Goal: Task Accomplishment & Management: Manage account settings

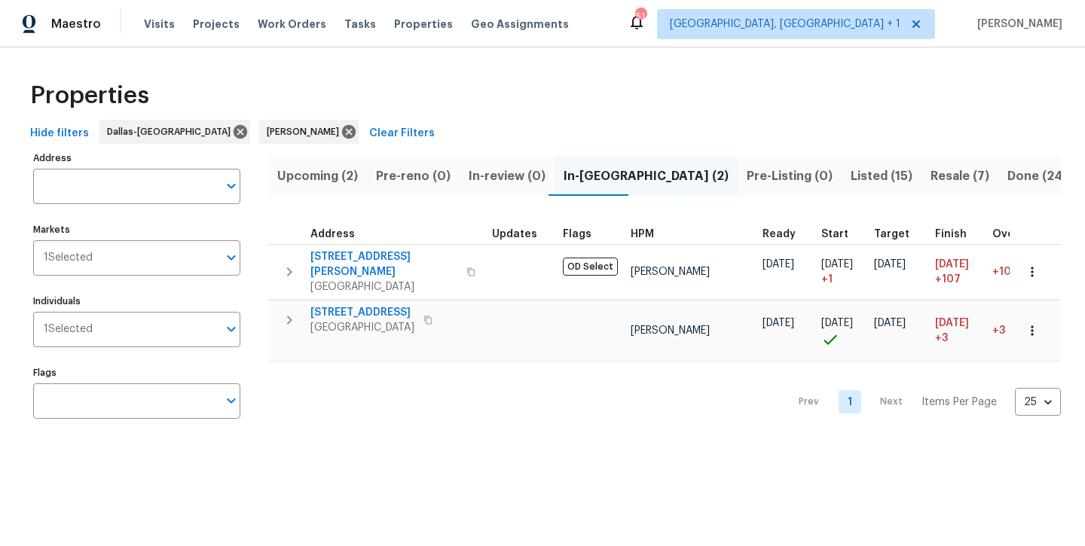
click at [850, 181] on span "Listed (15)" at bounding box center [881, 176] width 62 height 21
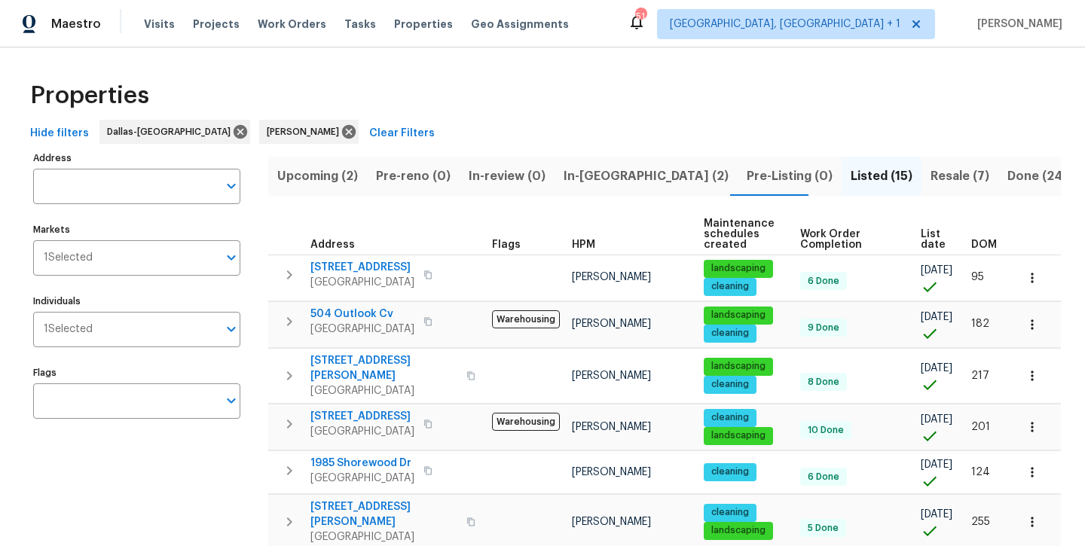
click at [930, 170] on span "Resale (7)" at bounding box center [959, 176] width 59 height 21
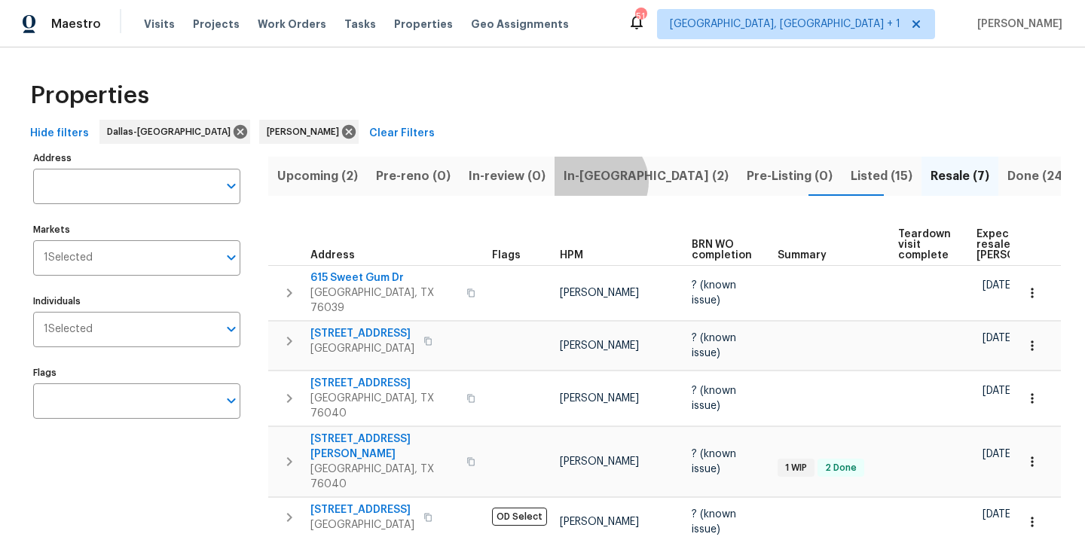
click at [591, 182] on span "In-[GEOGRAPHIC_DATA] (2)" at bounding box center [645, 176] width 165 height 21
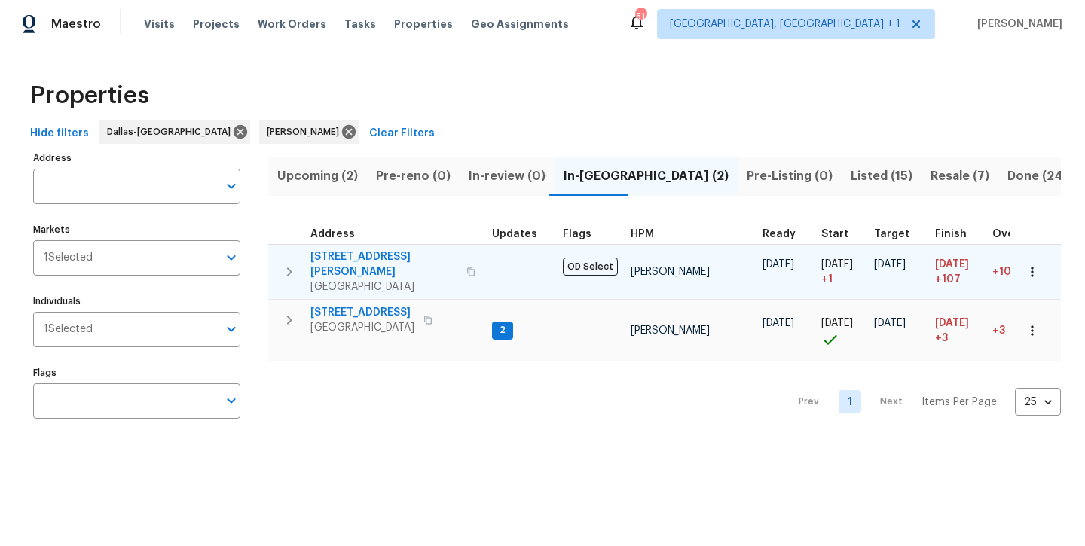
click at [364, 252] on span "2334 Hill N Dale Dr" at bounding box center [383, 264] width 147 height 30
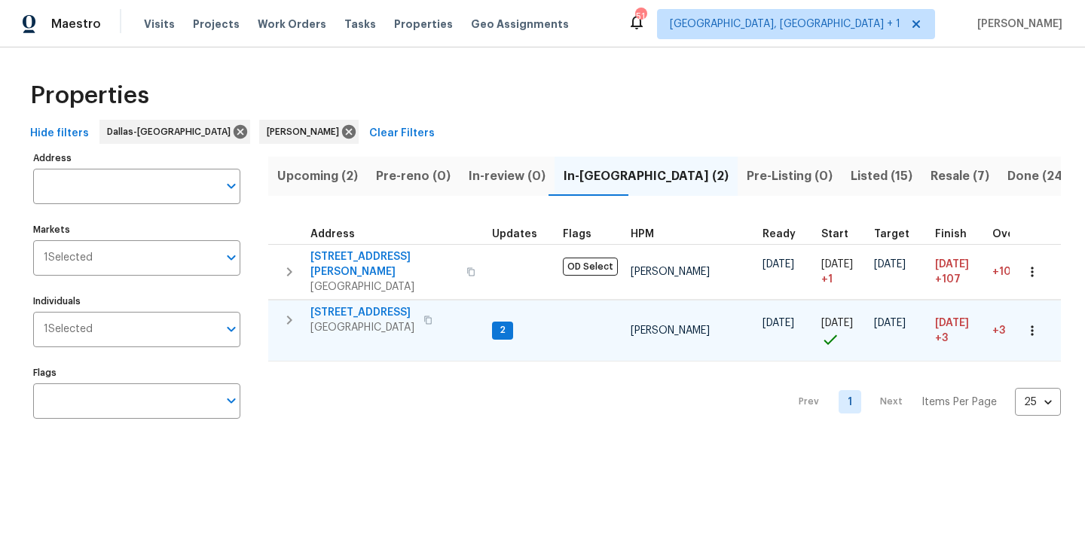
click at [359, 305] on span "300 Woodland Trl" at bounding box center [362, 312] width 104 height 15
click at [850, 180] on span "Listed (15)" at bounding box center [881, 176] width 62 height 21
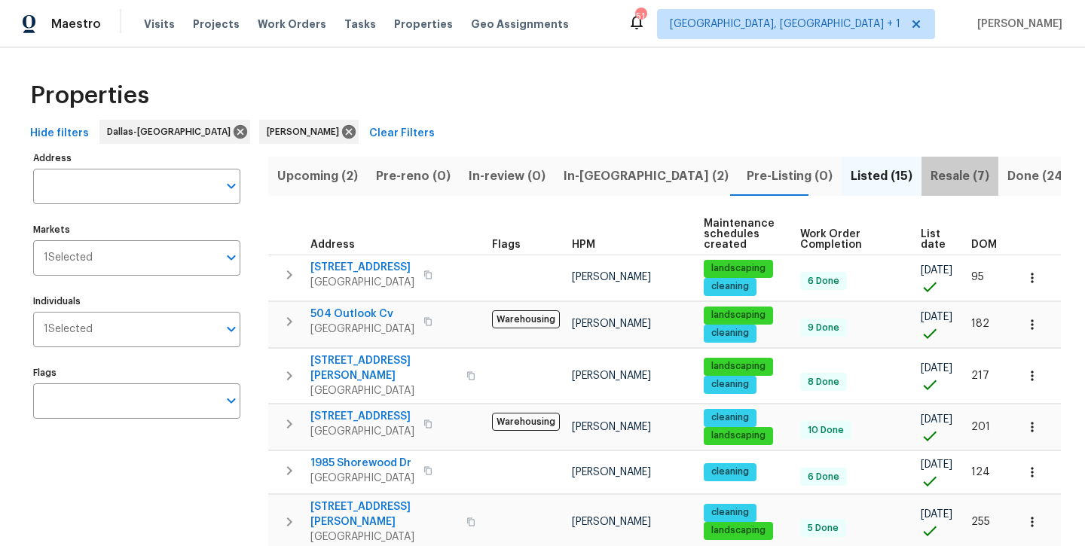
click at [921, 186] on button "Resale (7)" at bounding box center [959, 176] width 77 height 39
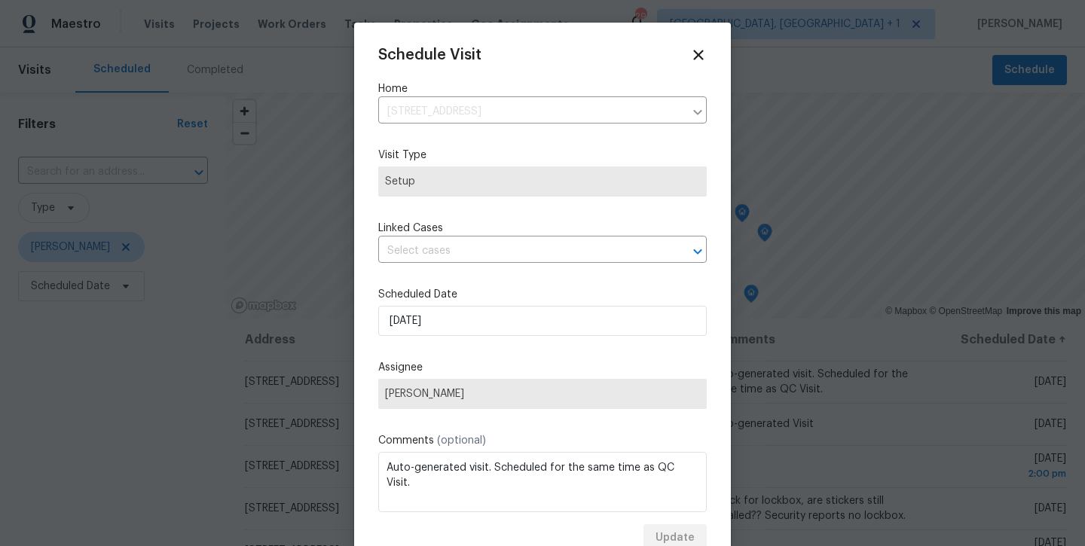
scroll to position [26, 0]
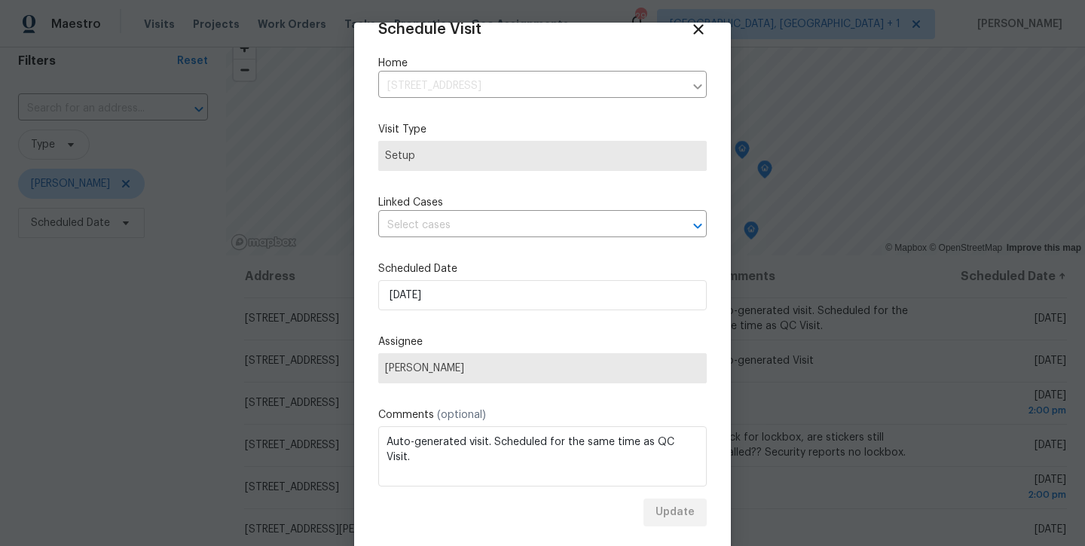
click at [671, 515] on div "Update" at bounding box center [542, 513] width 328 height 28
click at [697, 29] on icon at bounding box center [698, 29] width 11 height 11
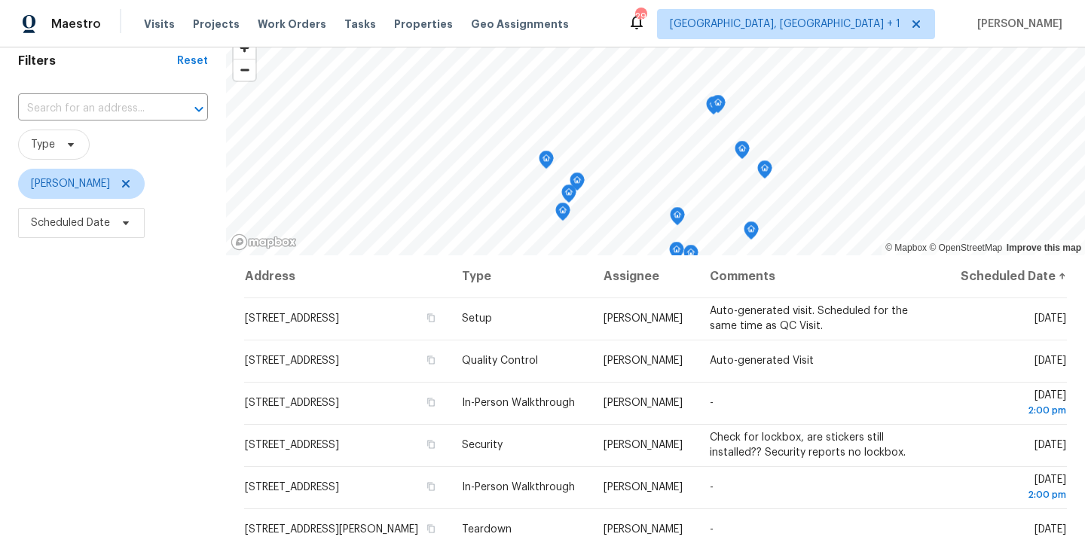
scroll to position [0, 0]
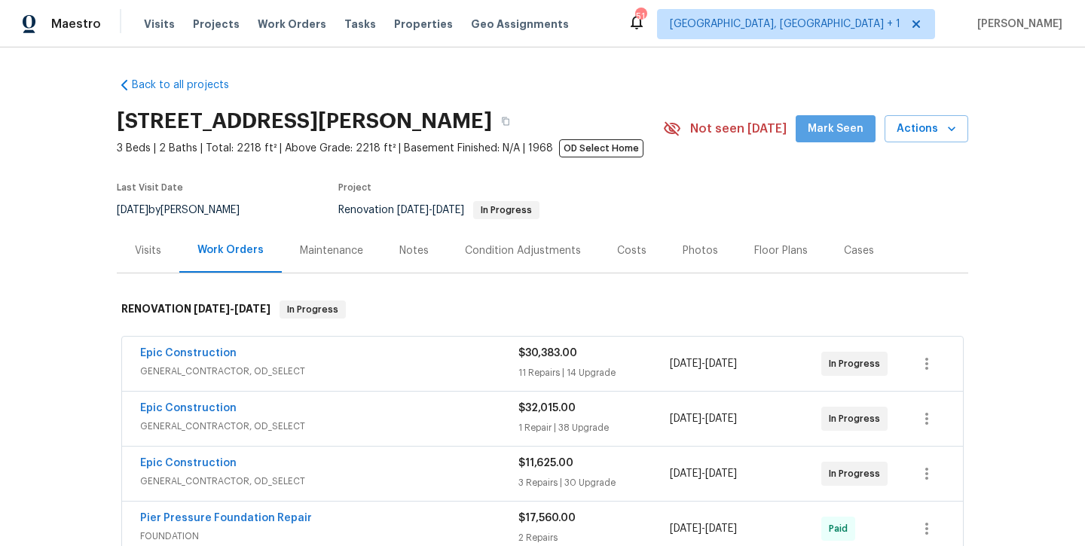
click at [844, 123] on span "Mark Seen" at bounding box center [835, 129] width 56 height 19
click at [402, 258] on div "Notes" at bounding box center [414, 250] width 66 height 44
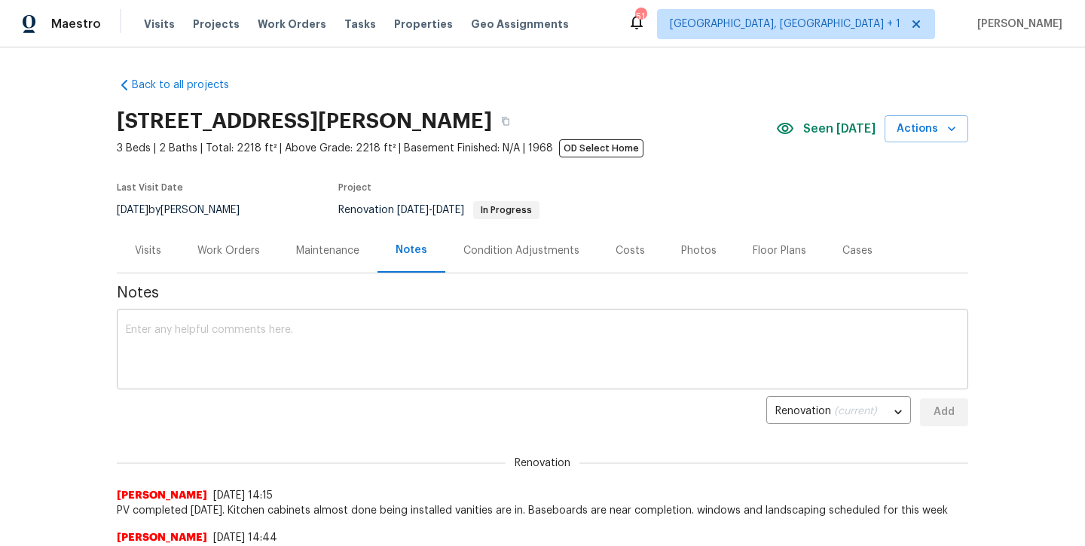
click at [388, 334] on textarea at bounding box center [542, 351] width 833 height 53
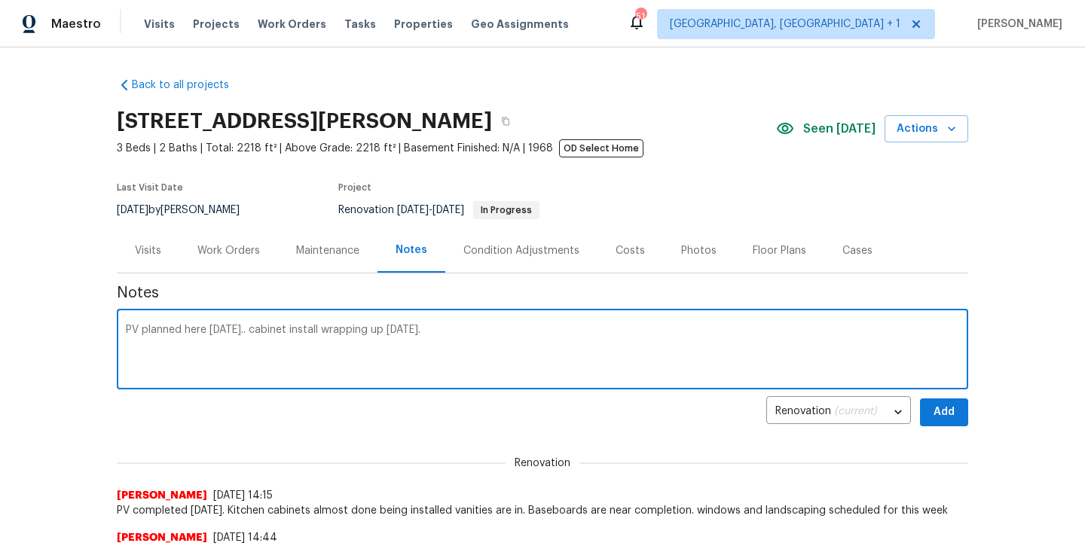
type textarea "PV planned here on Friday.. cabinet install wrapping up today."
click at [939, 420] on span "Add" at bounding box center [944, 412] width 24 height 19
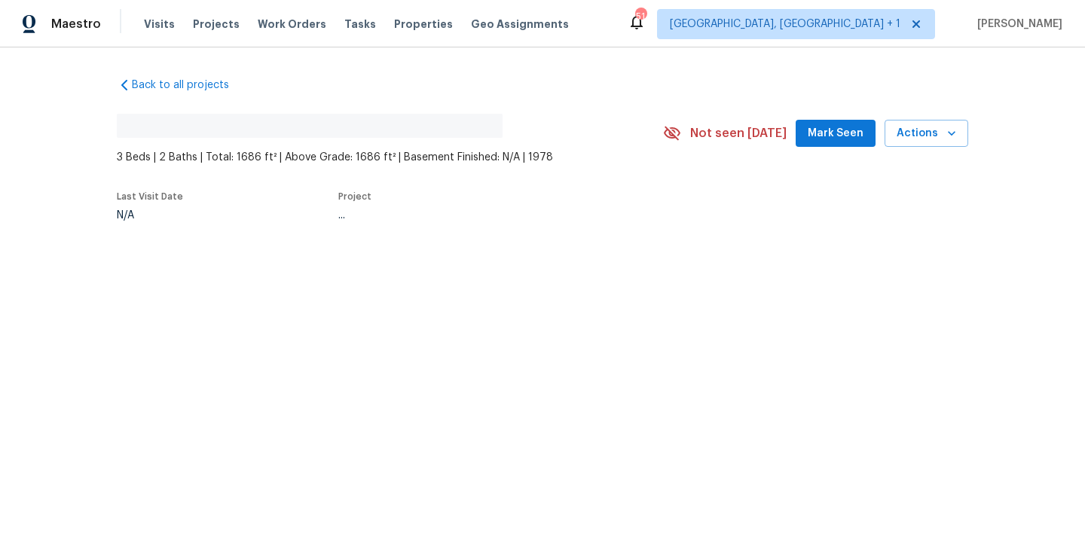
click at [846, 142] on span "Mark Seen" at bounding box center [835, 133] width 56 height 19
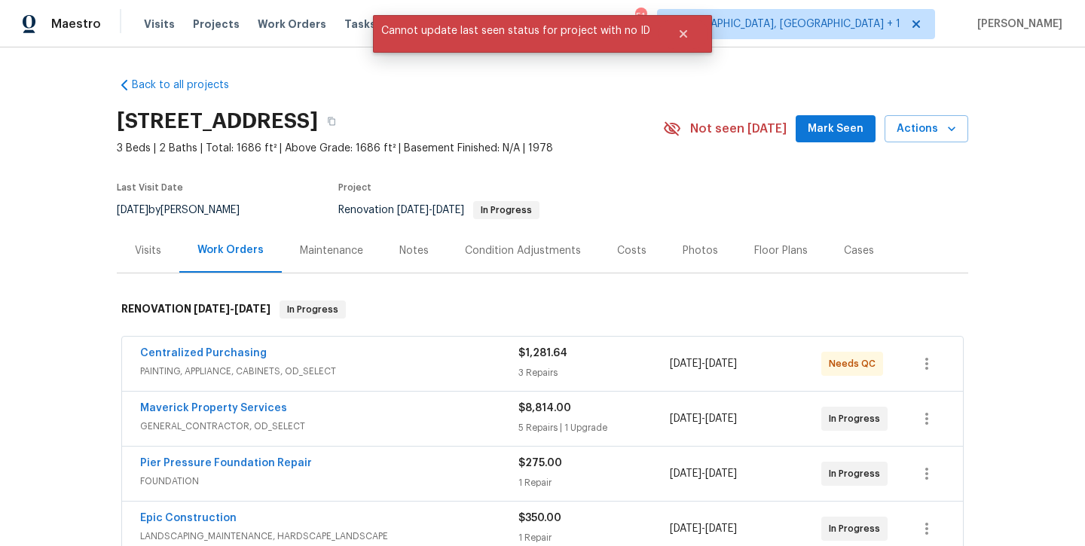
click at [843, 129] on span "Mark Seen" at bounding box center [835, 129] width 56 height 19
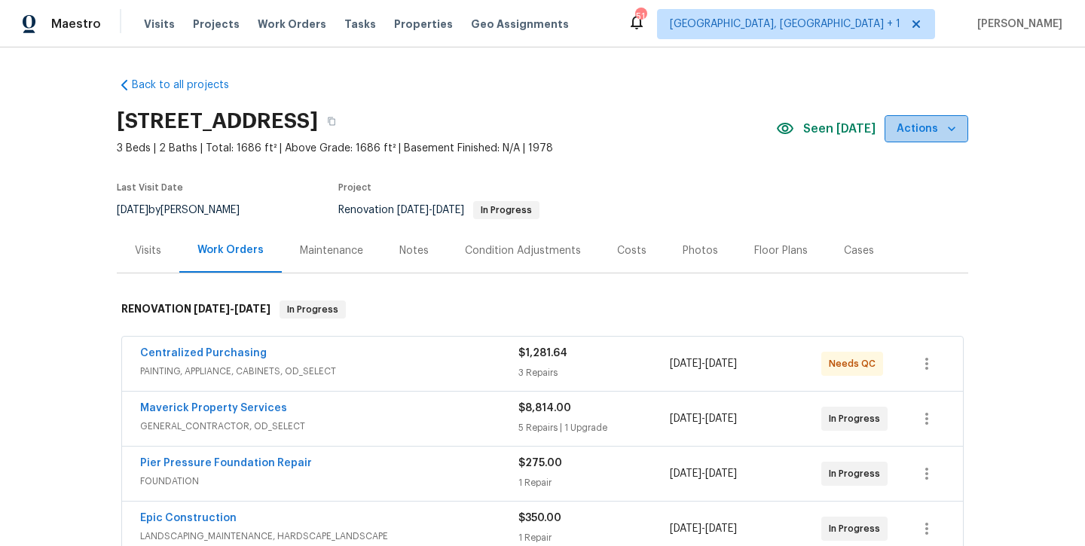
click at [942, 130] on span "Actions" at bounding box center [926, 129] width 60 height 19
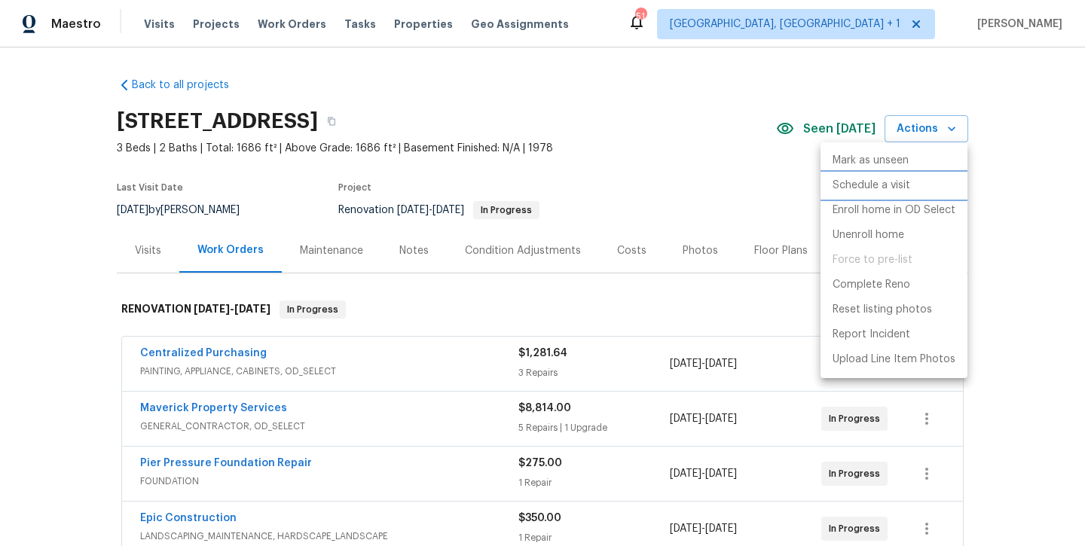
click at [899, 188] on p "Schedule a visit" at bounding box center [871, 186] width 78 height 16
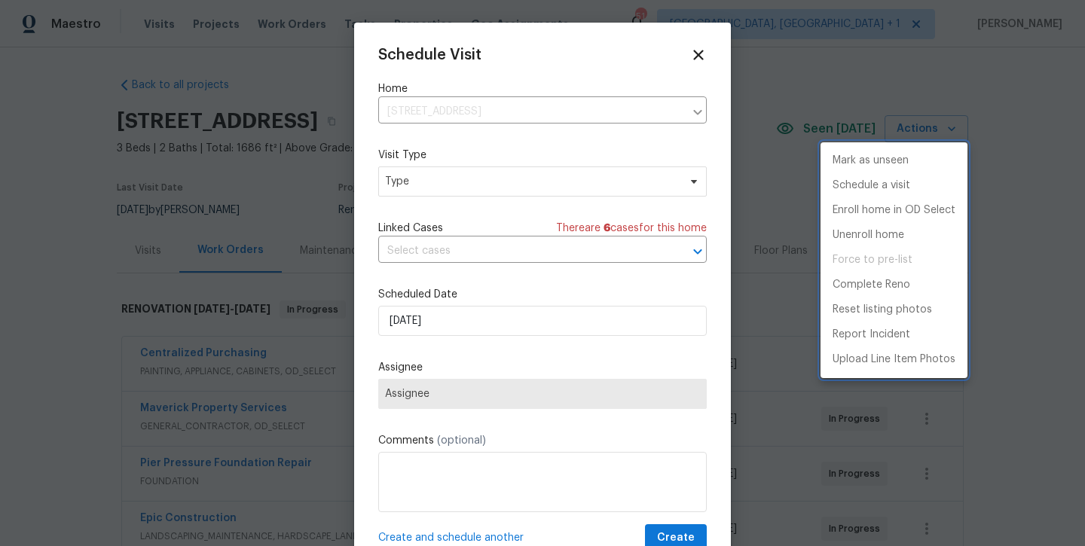
click at [484, 386] on div at bounding box center [542, 273] width 1085 height 546
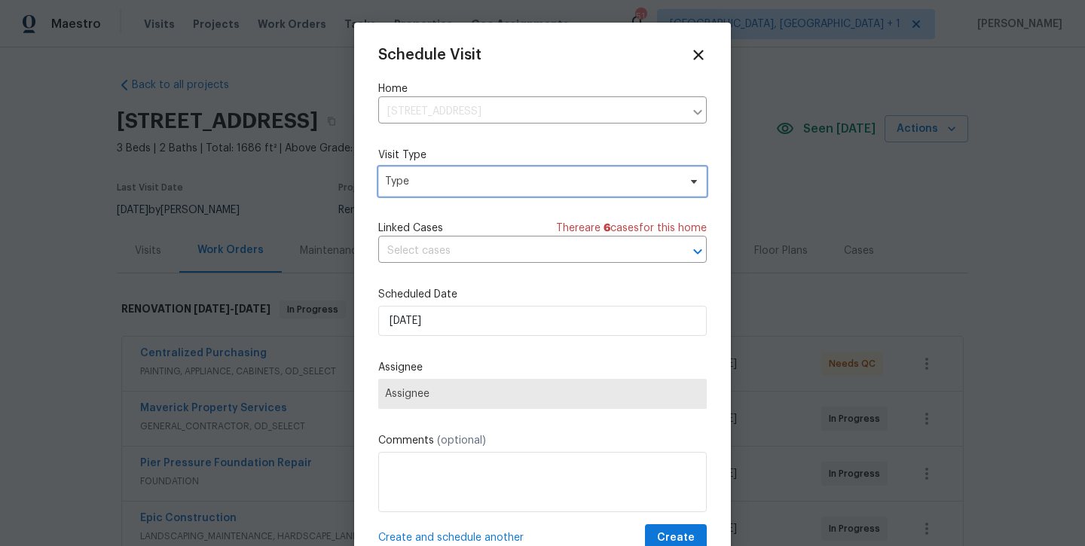
click at [476, 185] on span "Type" at bounding box center [531, 181] width 293 height 15
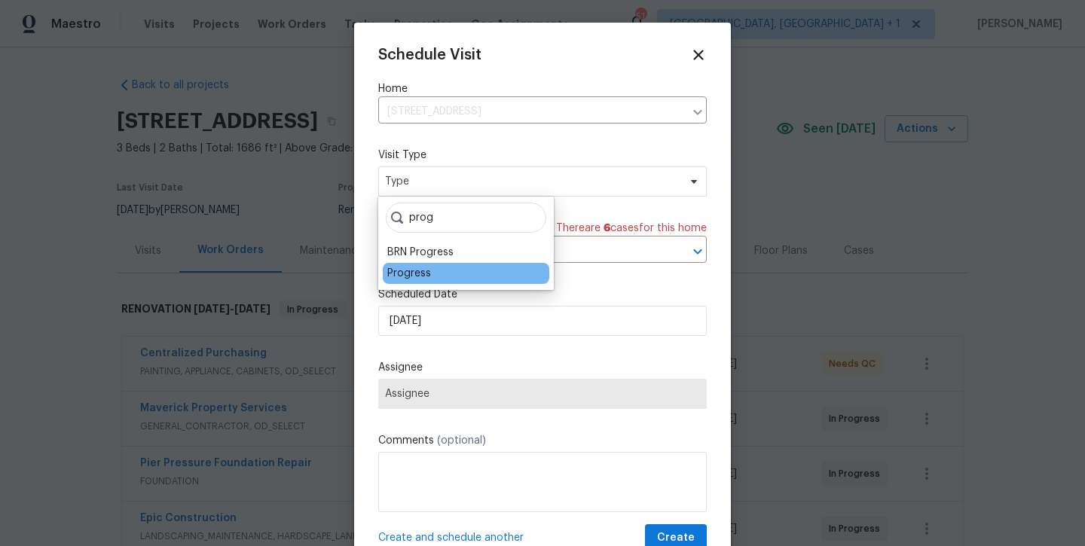
type input "prog"
click at [405, 282] on div "Progress" at bounding box center [466, 273] width 166 height 21
click at [405, 278] on div "Progress" at bounding box center [409, 273] width 44 height 15
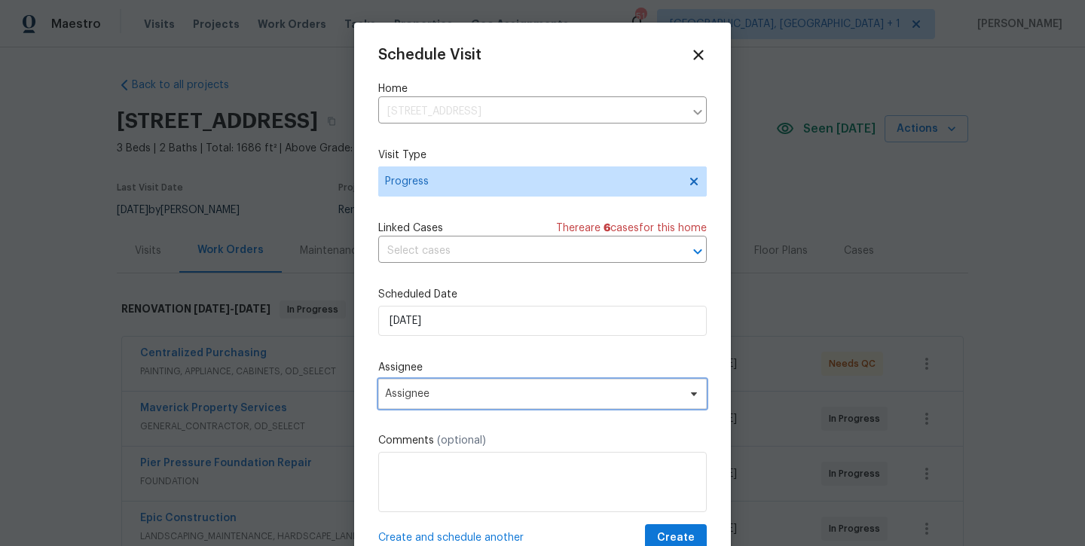
click at [406, 398] on span "Assignee" at bounding box center [532, 394] width 295 height 12
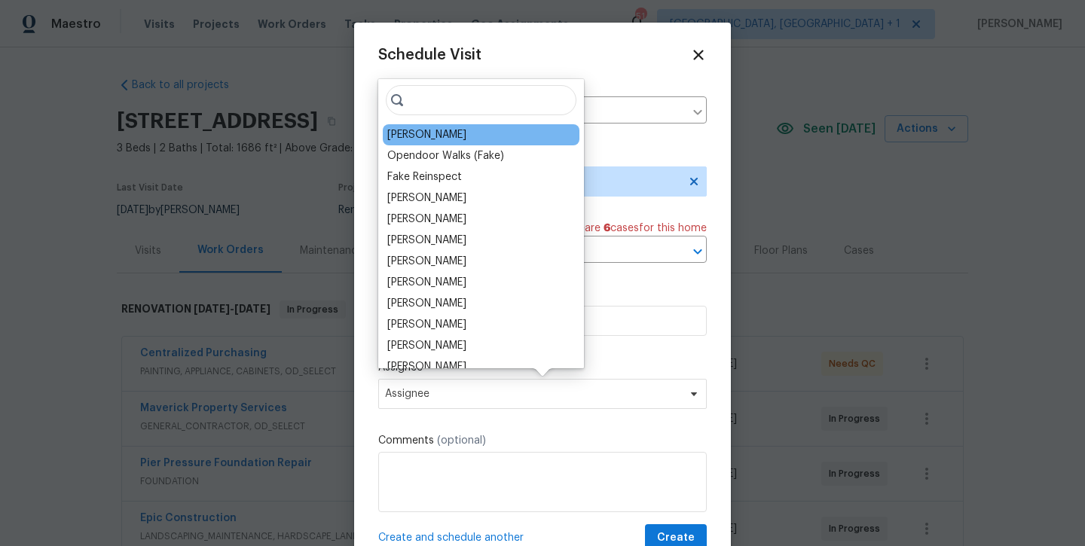
click at [434, 139] on div "[PERSON_NAME]" at bounding box center [426, 134] width 79 height 15
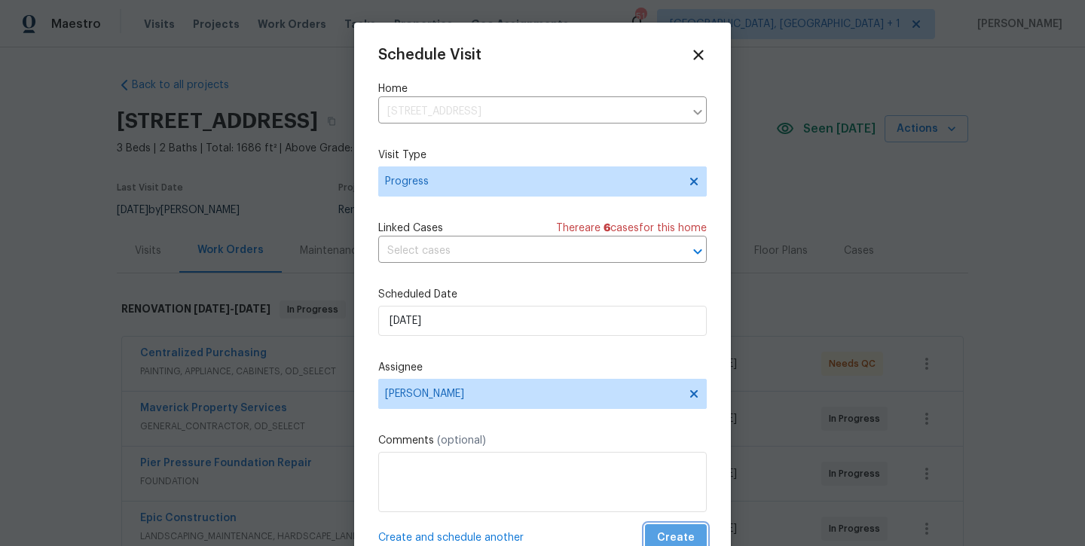
click at [681, 531] on span "Create" at bounding box center [676, 538] width 38 height 19
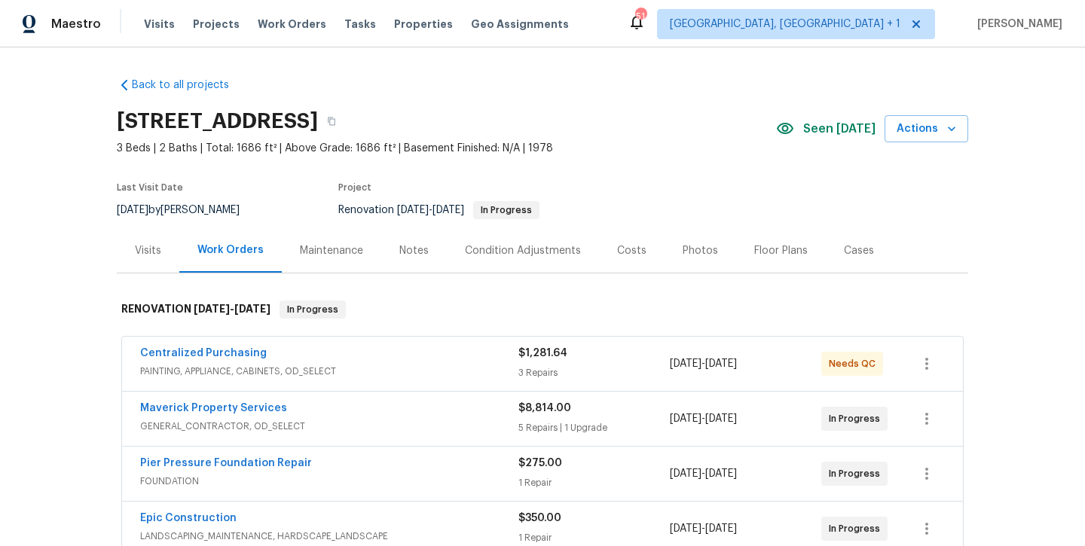
click at [411, 253] on div "Notes" at bounding box center [413, 250] width 29 height 15
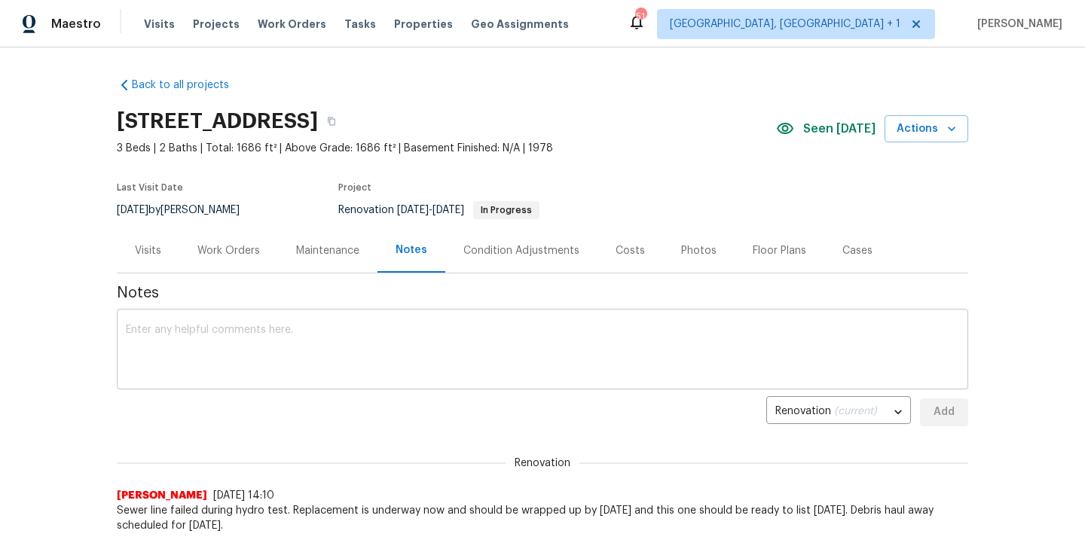
click at [328, 356] on textarea at bounding box center [542, 351] width 833 height 53
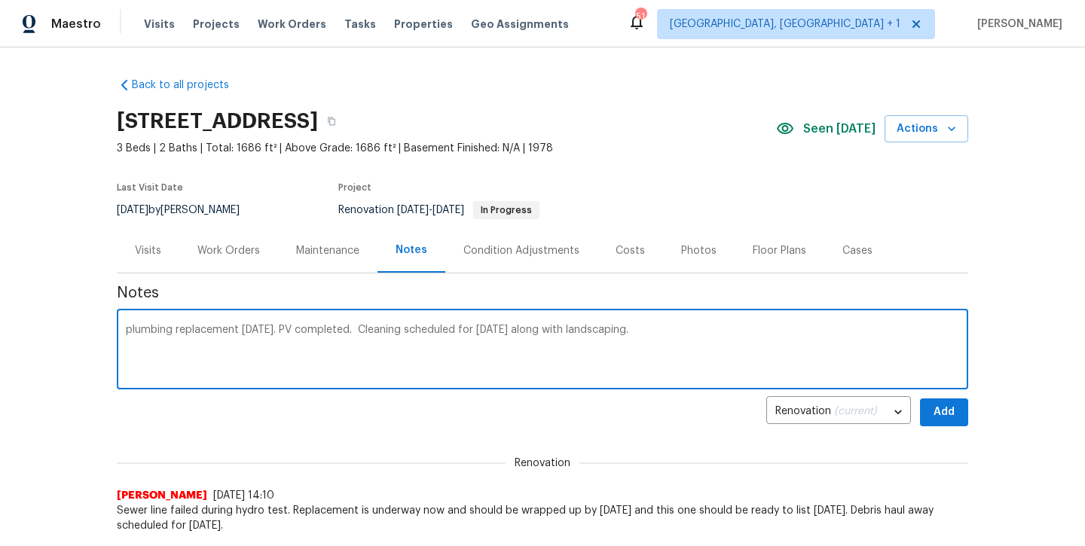
type textarea "plumbing replacement today. PV completed. Cleaning scheduled for Thursday along…"
click at [942, 418] on span "Add" at bounding box center [944, 412] width 24 height 19
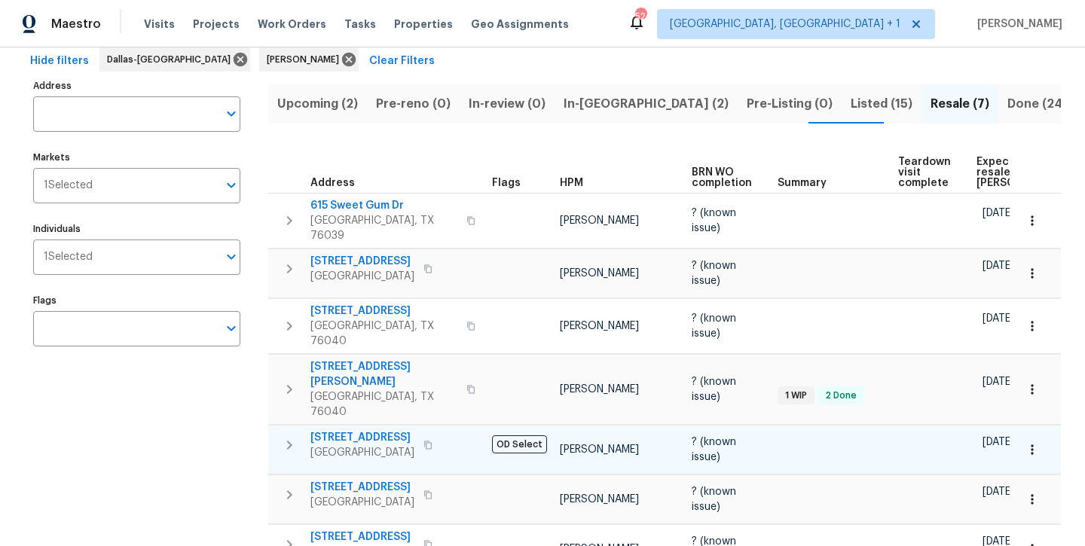
scroll to position [62, 0]
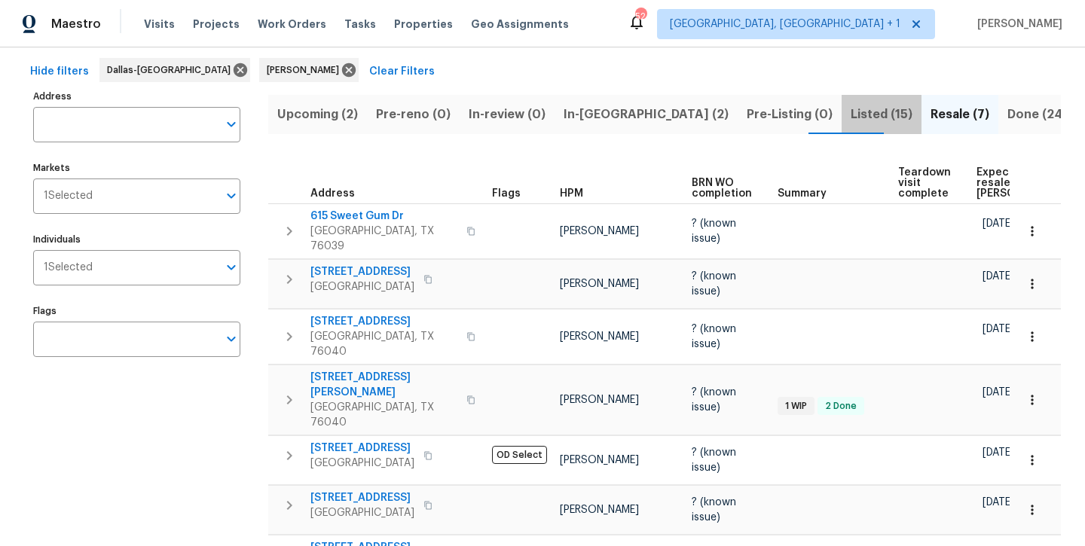
click at [850, 117] on span "Listed (15)" at bounding box center [881, 114] width 62 height 21
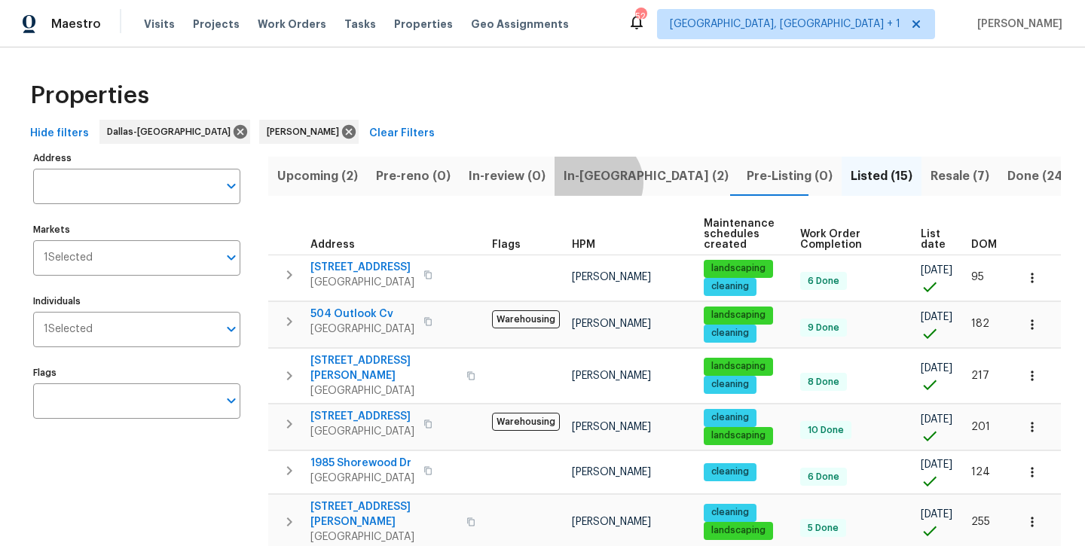
click at [588, 182] on span "In-[GEOGRAPHIC_DATA] (2)" at bounding box center [645, 176] width 165 height 21
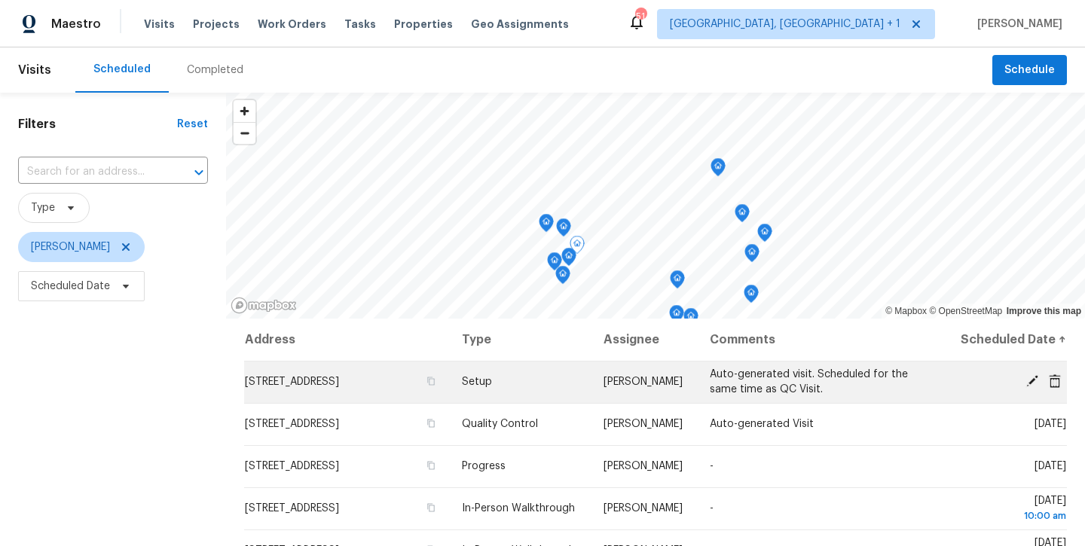
click at [1032, 387] on icon at bounding box center [1032, 381] width 12 height 12
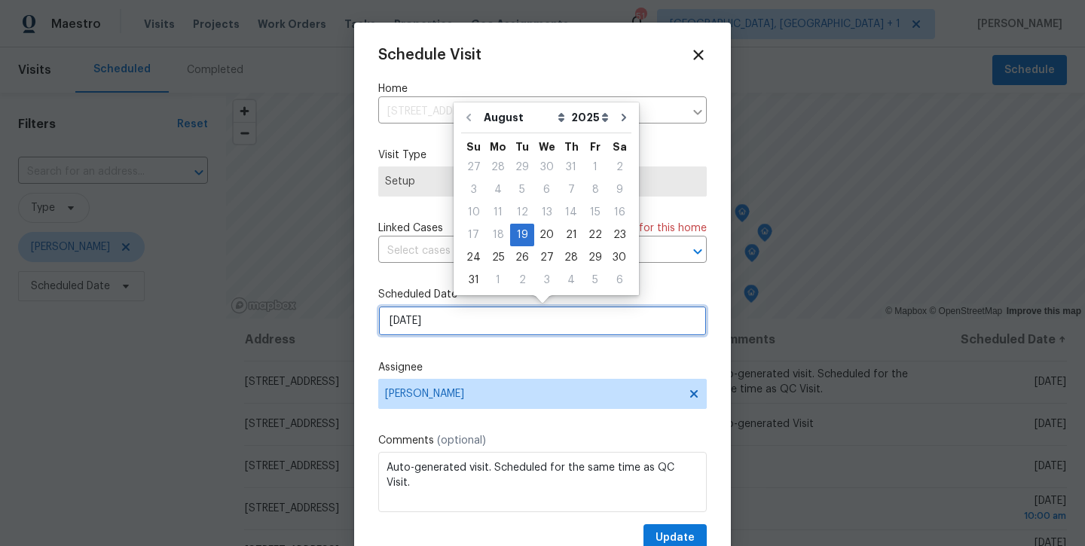
click at [511, 322] on input "[DATE]" at bounding box center [542, 321] width 328 height 30
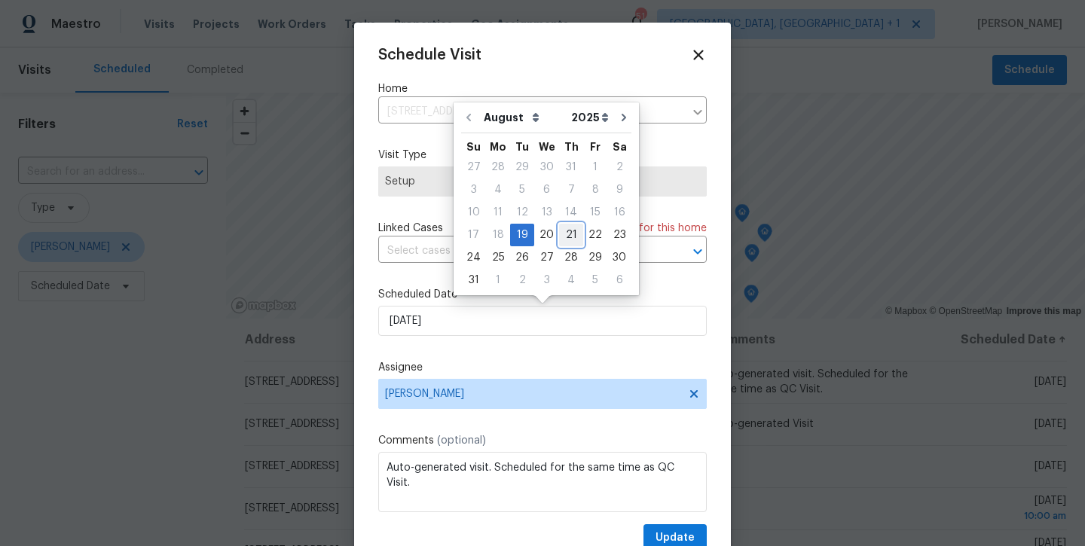
click at [569, 240] on div "21" at bounding box center [571, 234] width 24 height 21
type input "[DATE]"
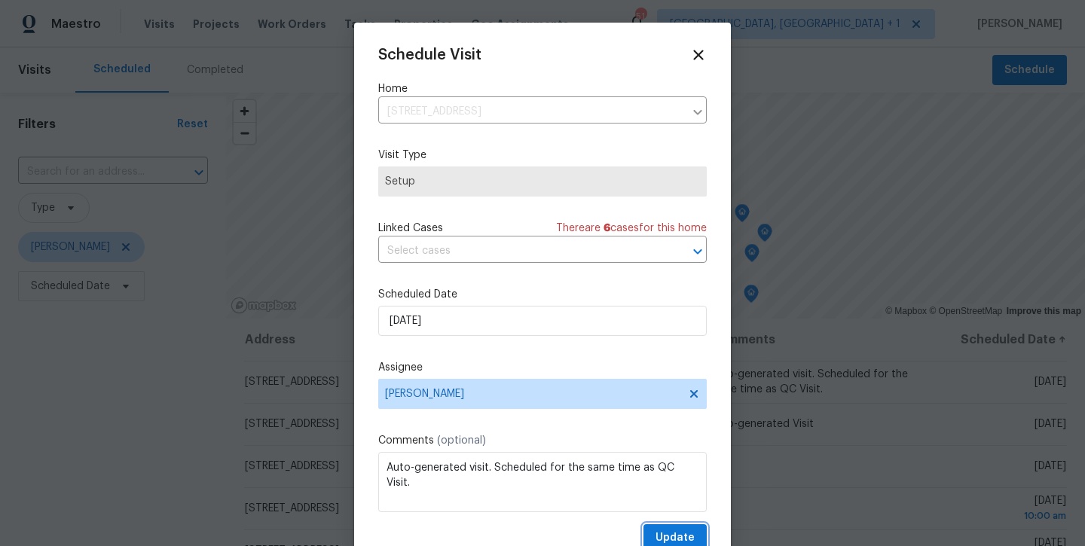
click at [664, 537] on span "Update" at bounding box center [674, 538] width 39 height 19
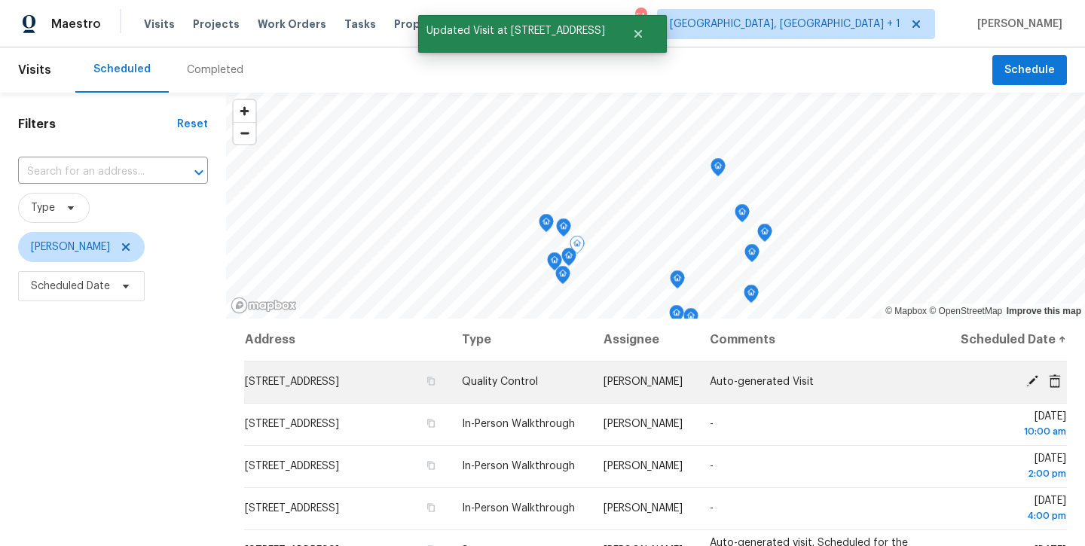
click at [1034, 388] on icon at bounding box center [1032, 381] width 14 height 14
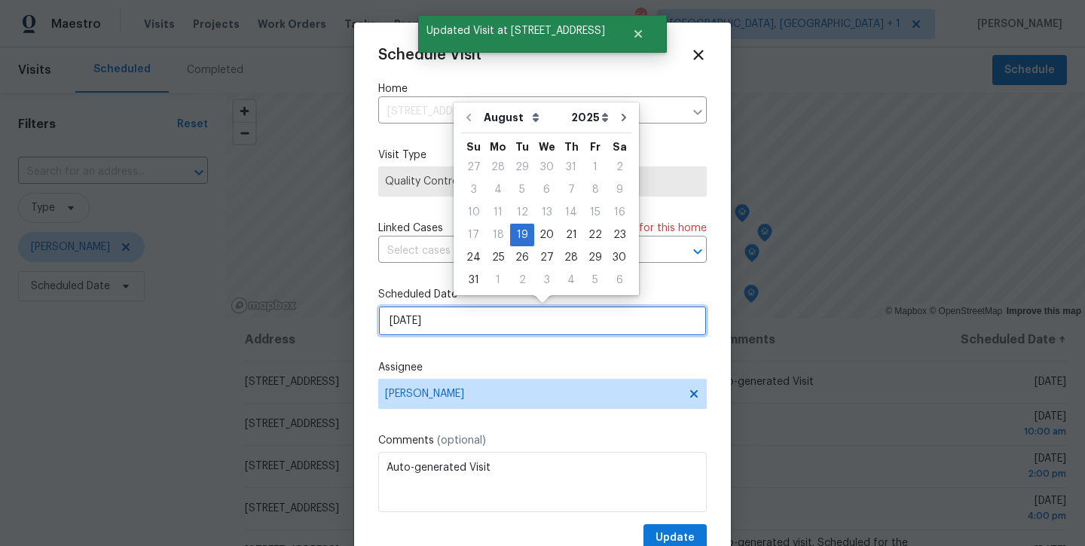
click at [576, 325] on input "[DATE]" at bounding box center [542, 321] width 328 height 30
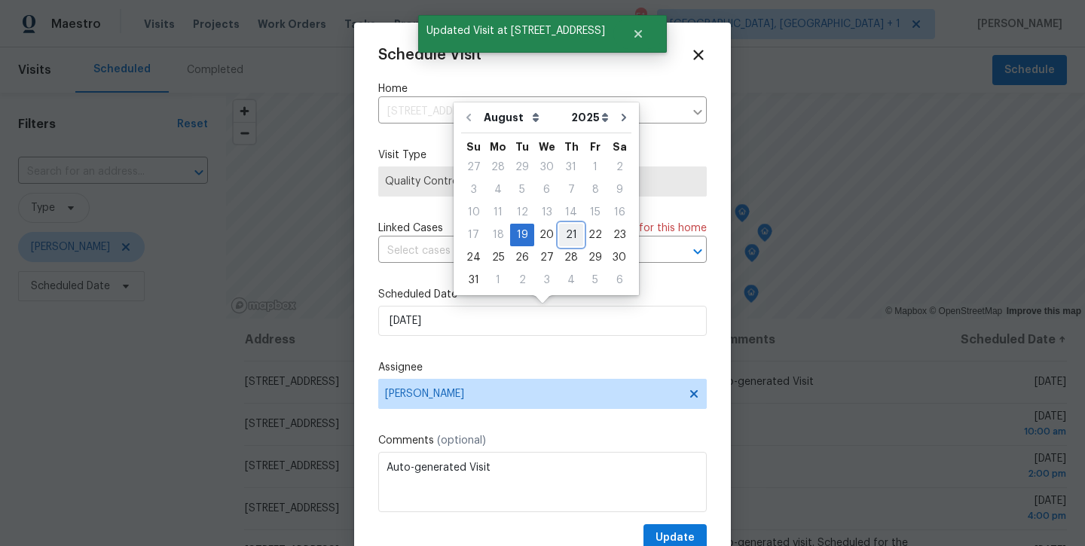
click at [567, 228] on div "21" at bounding box center [571, 234] width 24 height 21
type input "[DATE]"
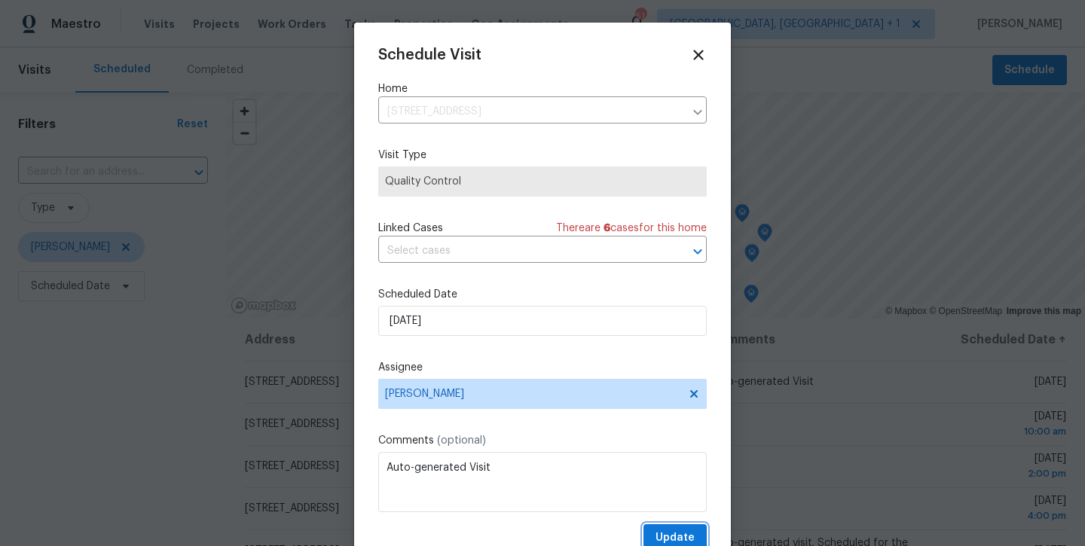
click at [670, 539] on span "Update" at bounding box center [674, 538] width 39 height 19
